Goal: Understand process/instructions: Learn how to perform a task or action

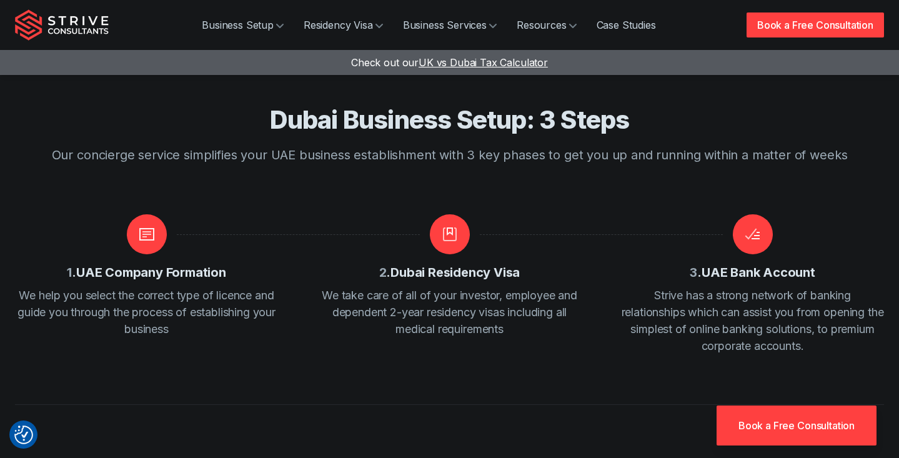
scroll to position [1524, 0]
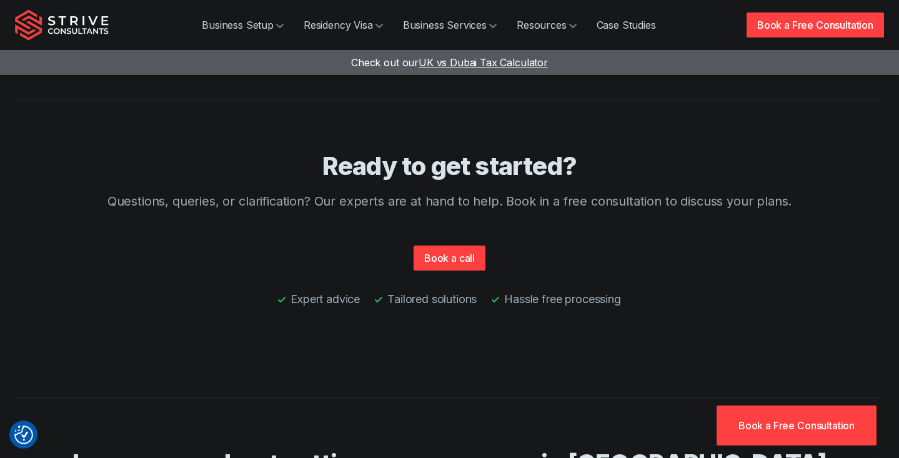
scroll to position [4137, 0]
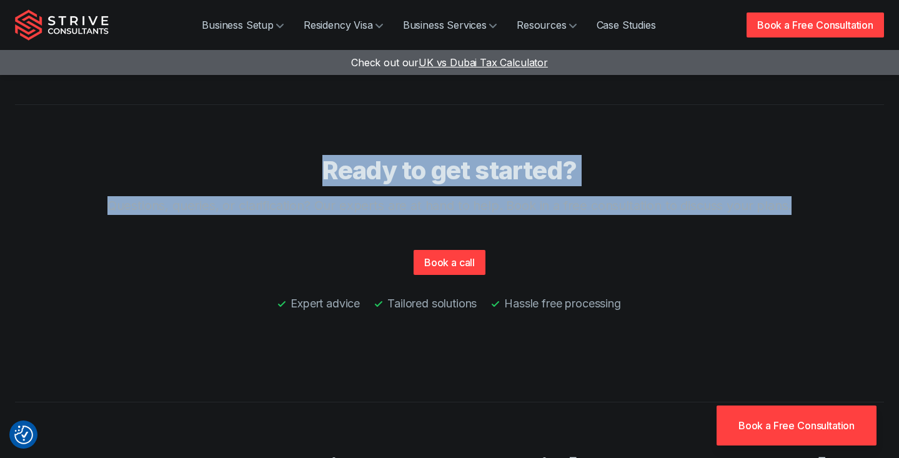
drag, startPoint x: 306, startPoint y: 106, endPoint x: 846, endPoint y: 150, distance: 541.4
click at [847, 155] on div "Ready to get started? Questions, queries, or clarification? Our experts are at …" at bounding box center [449, 253] width 799 height 197
copy div "Ready to get started? Questions, queries, or clarification? Our experts are at …"
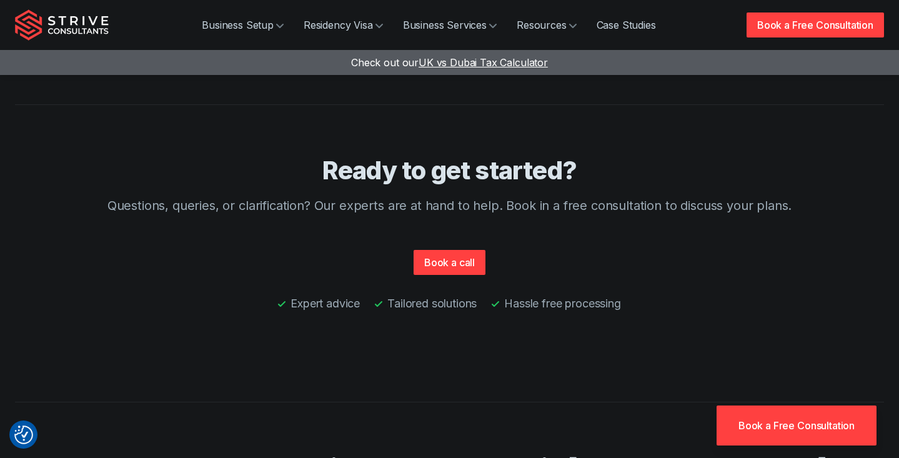
click at [659, 235] on div "Book a call" at bounding box center [449, 255] width 799 height 40
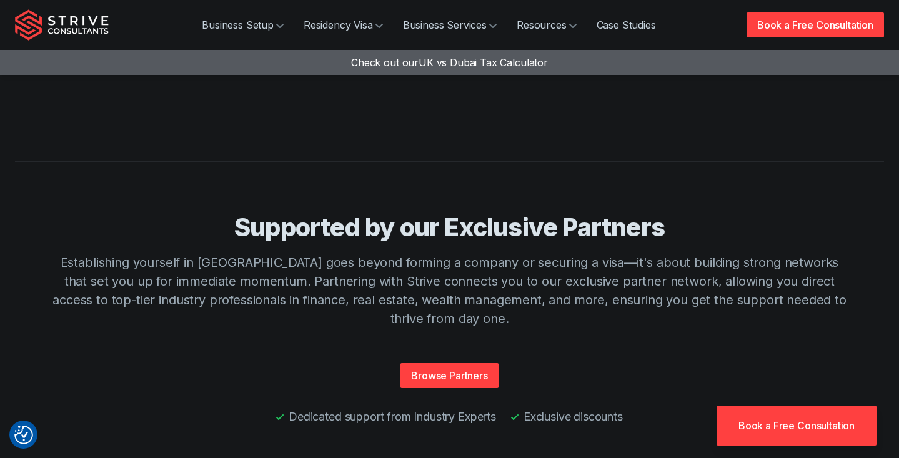
scroll to position [2826, 0]
click at [257, 252] on p "Establishing yourself in [GEOGRAPHIC_DATA] goes beyond forming a company or sec…" at bounding box center [449, 289] width 799 height 75
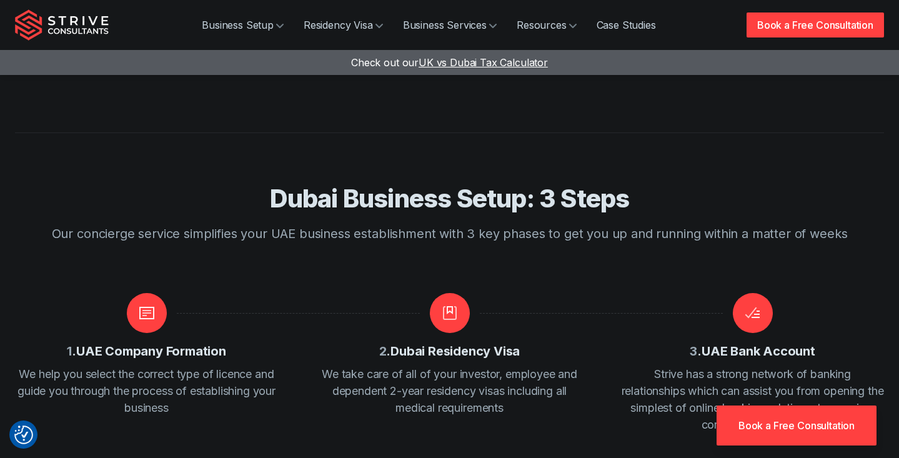
scroll to position [1433, 0]
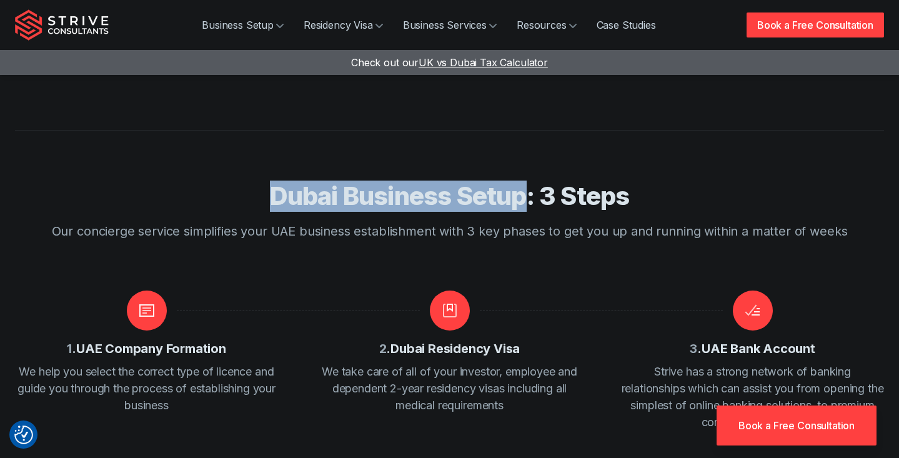
drag, startPoint x: 265, startPoint y: 138, endPoint x: 530, endPoint y: 143, distance: 264.8
click at [530, 180] on h2 "Dubai Business Setup: 3 Steps" at bounding box center [449, 195] width 799 height 31
copy h2 "Dubai Business Setup"
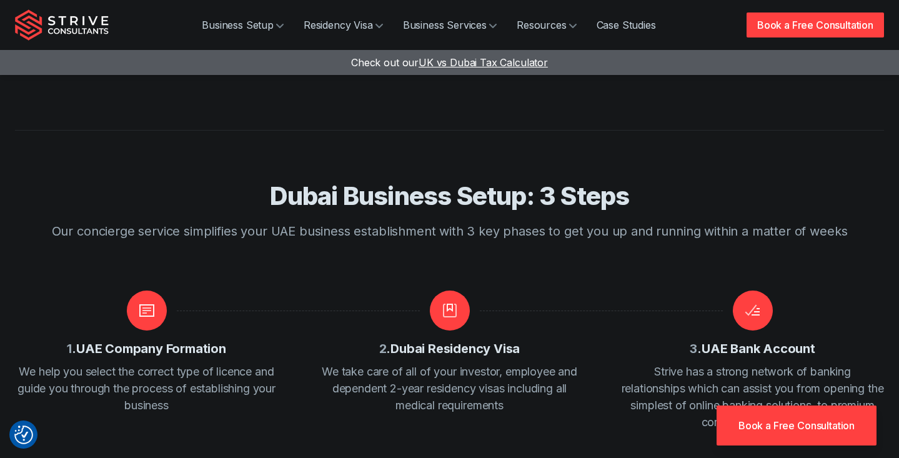
click at [373, 180] on h2 "Dubai Business Setup: 3 Steps" at bounding box center [449, 195] width 799 height 31
